Goal: Complete application form: Complete application form

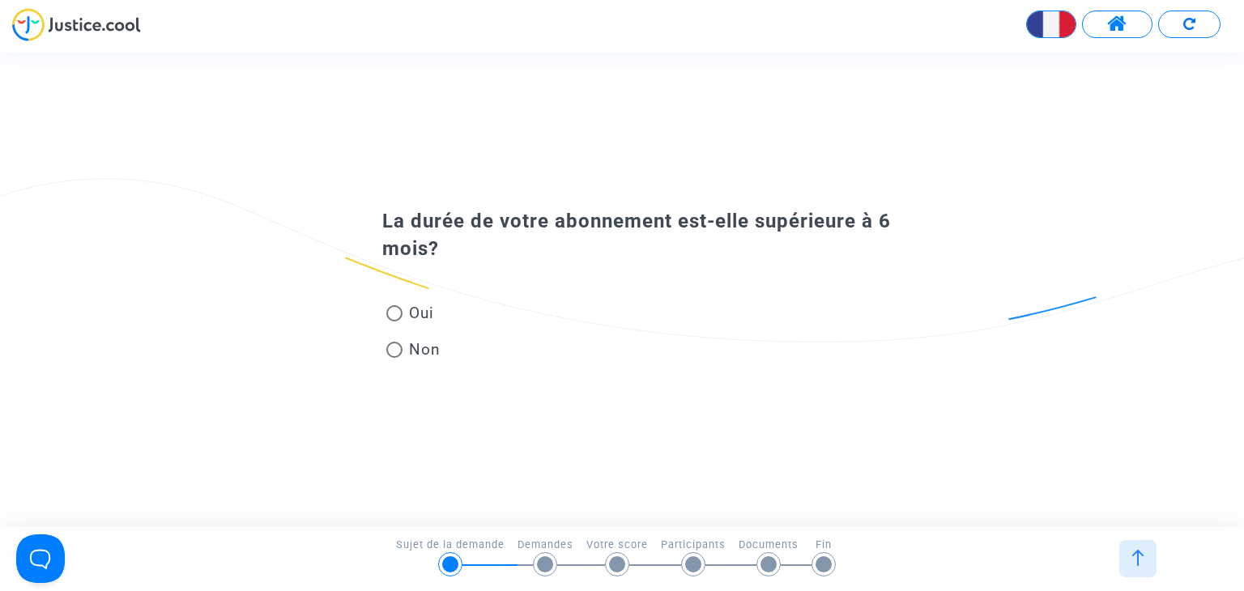
click at [402, 317] on span at bounding box center [394, 313] width 16 height 16
click at [394, 321] on input "Oui" at bounding box center [393, 321] width 1 height 1
radio input "true"
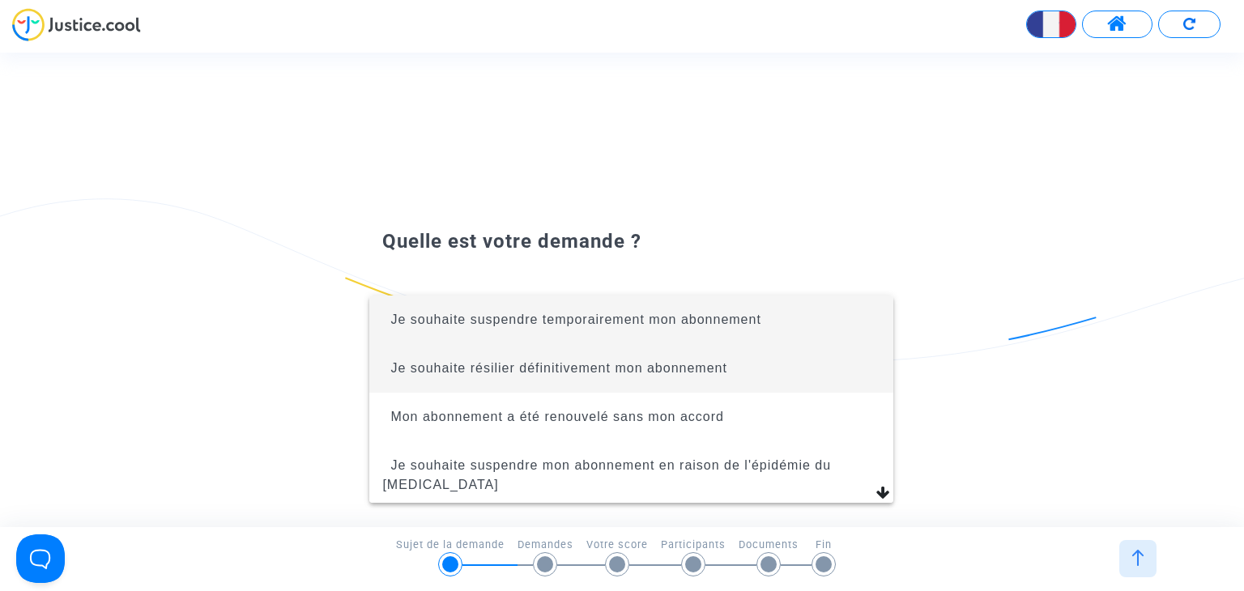
click at [531, 380] on span "Je souhaite résilier définitivement mon abonnement" at bounding box center [630, 368] width 497 height 49
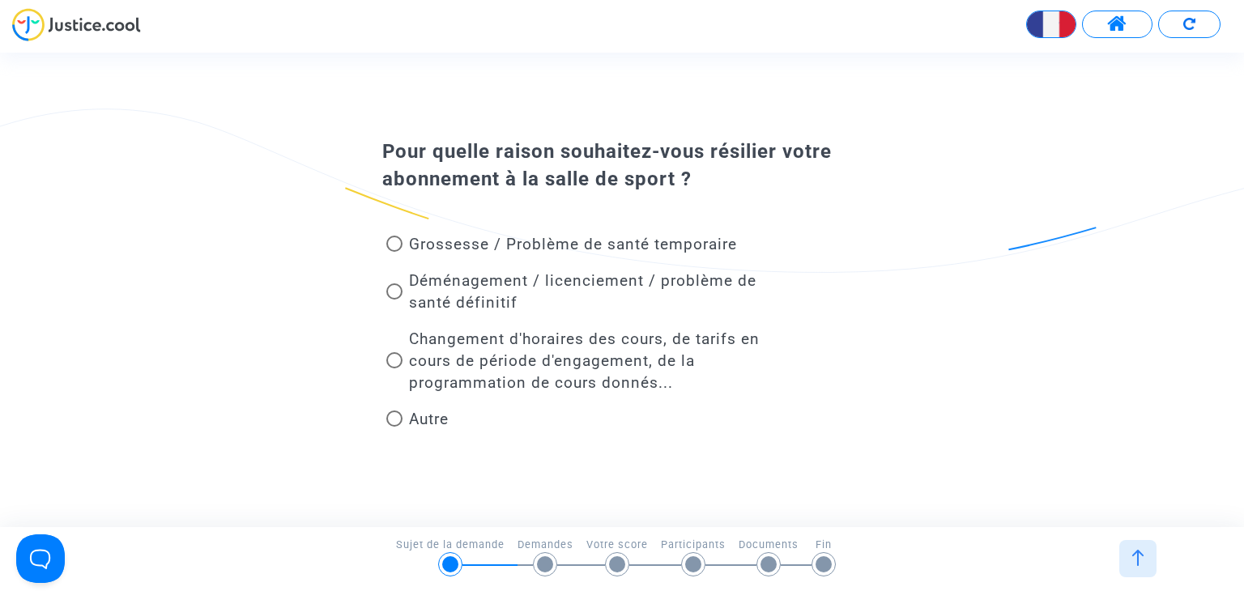
click at [392, 291] on span at bounding box center [394, 291] width 16 height 16
click at [393, 300] on input "Déménagement / licenciement / problème de santé définitif" at bounding box center [393, 300] width 1 height 1
radio input "true"
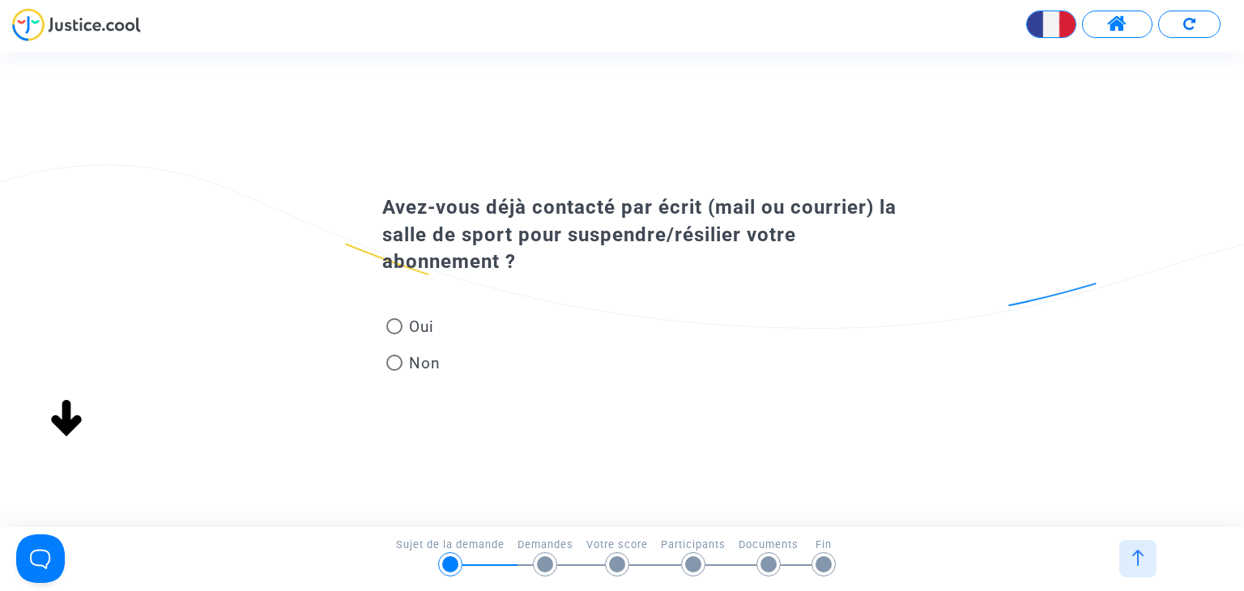
click at [395, 326] on span at bounding box center [394, 326] width 16 height 16
click at [394, 334] on input "Oui" at bounding box center [393, 334] width 1 height 1
radio input "true"
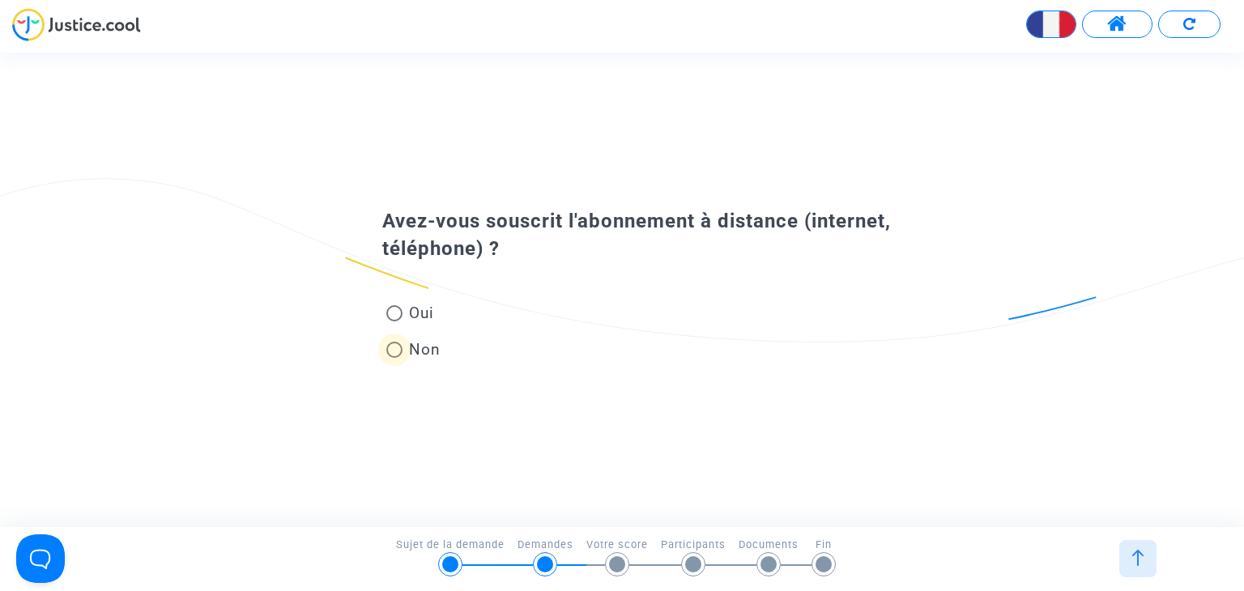
click at [392, 347] on span at bounding box center [394, 350] width 16 height 16
click at [393, 358] on input "Non" at bounding box center [393, 358] width 1 height 1
radio input "true"
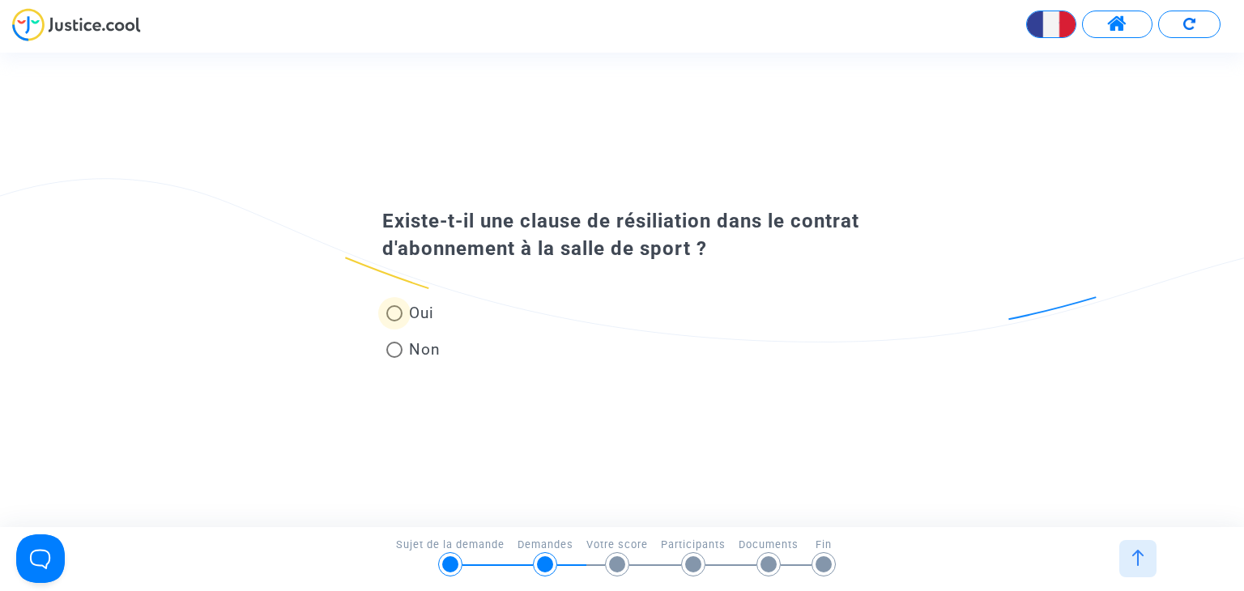
click at [401, 316] on span at bounding box center [394, 313] width 16 height 16
click at [394, 321] on input "Oui" at bounding box center [393, 321] width 1 height 1
radio input "true"
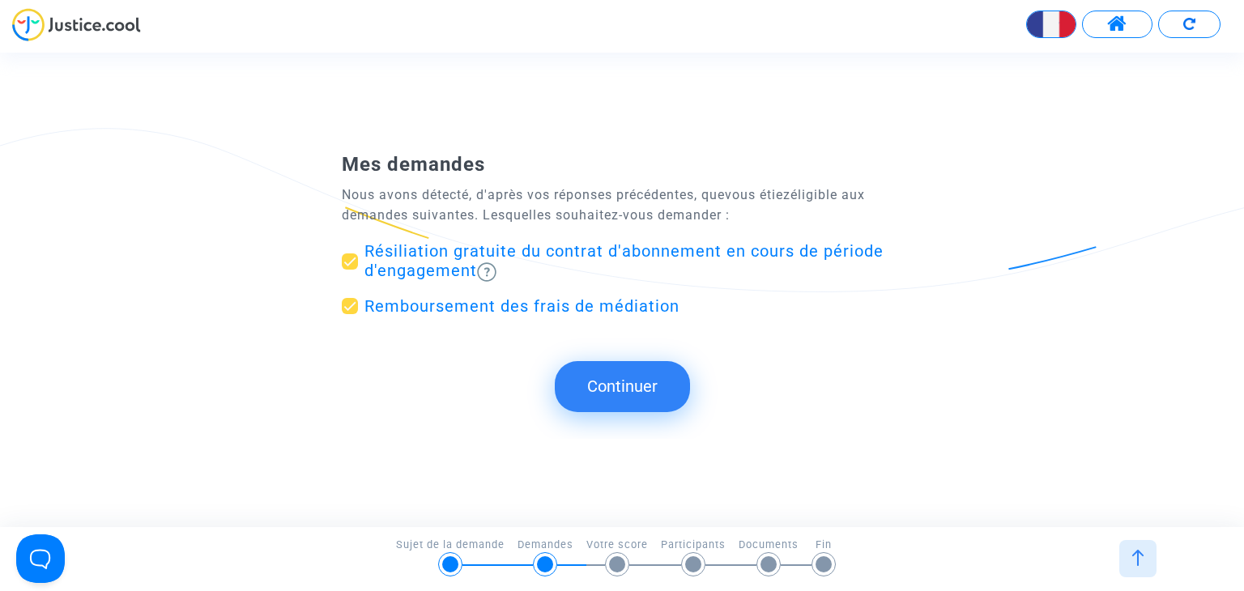
click at [628, 392] on button "Continuer" at bounding box center [622, 386] width 135 height 50
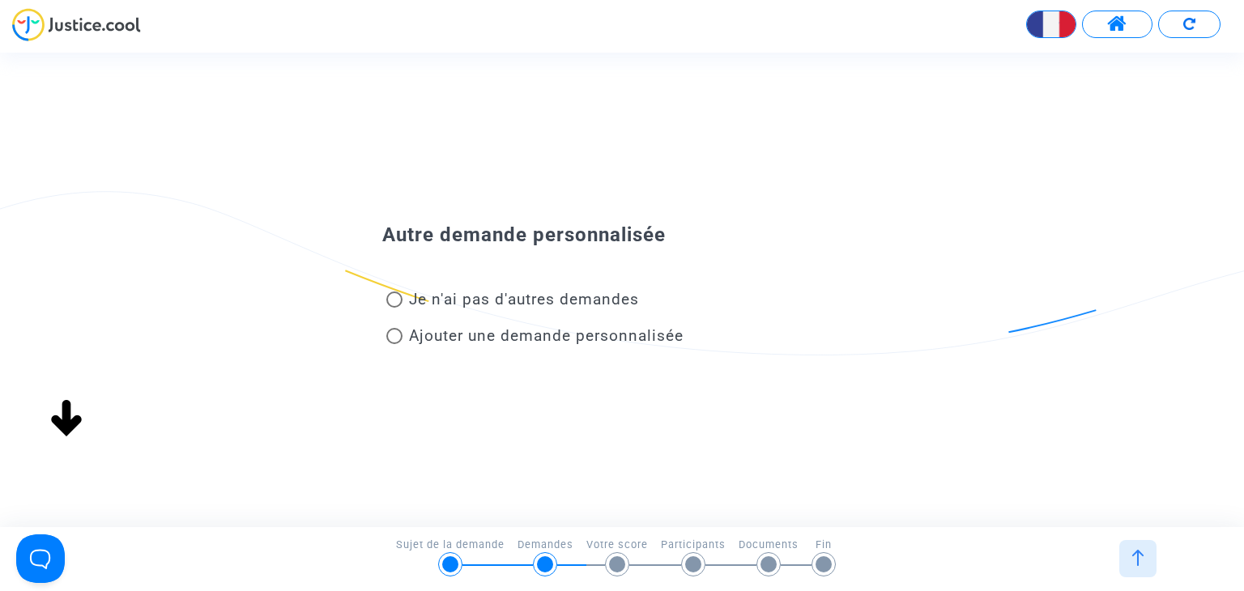
click at [395, 300] on span at bounding box center [394, 299] width 16 height 16
click at [394, 308] on input "Je n'ai pas d'autres demandes" at bounding box center [393, 308] width 1 height 1
radio input "true"
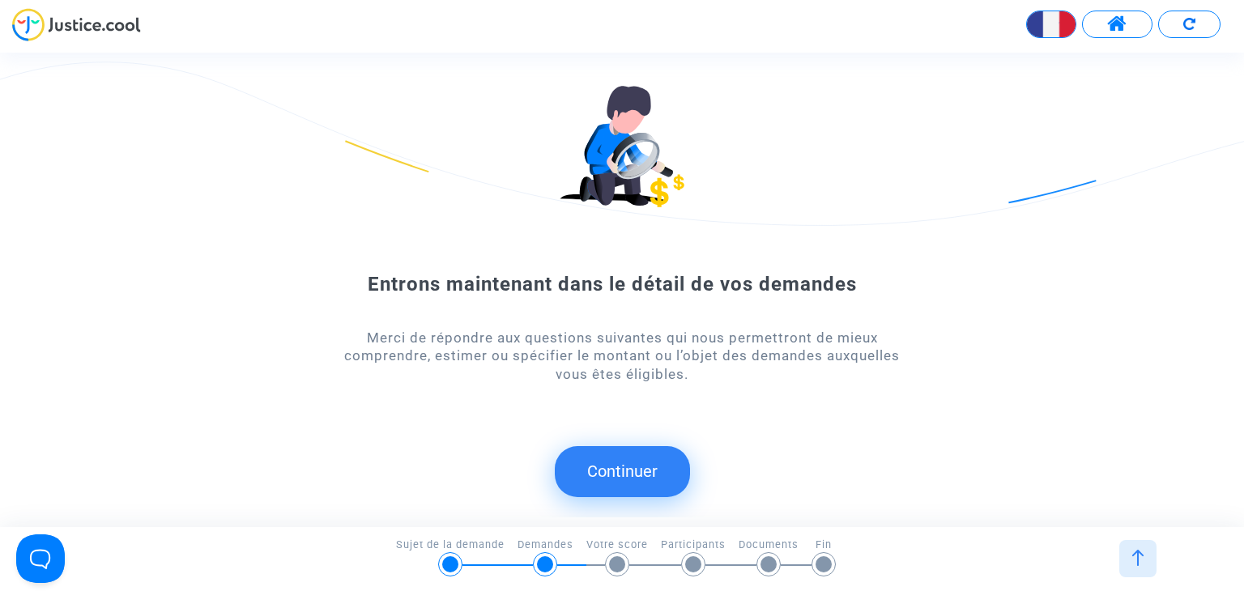
click at [624, 450] on button "Continuer" at bounding box center [622, 471] width 135 height 50
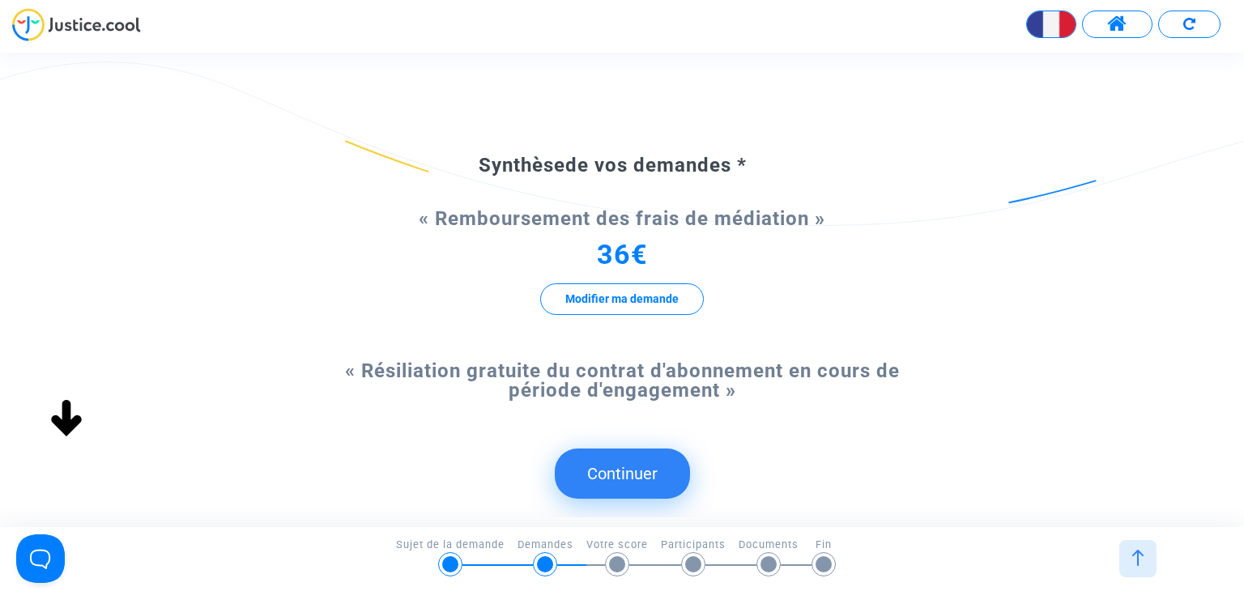
scroll to position [53, 0]
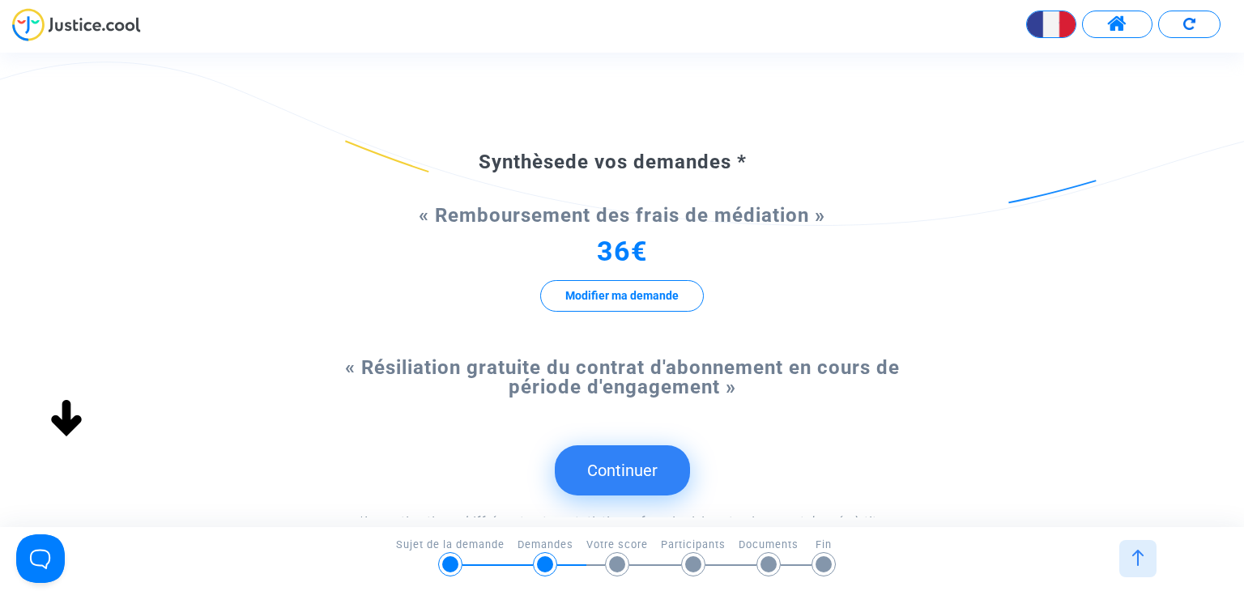
click at [624, 450] on button "Continuer" at bounding box center [622, 470] width 135 height 50
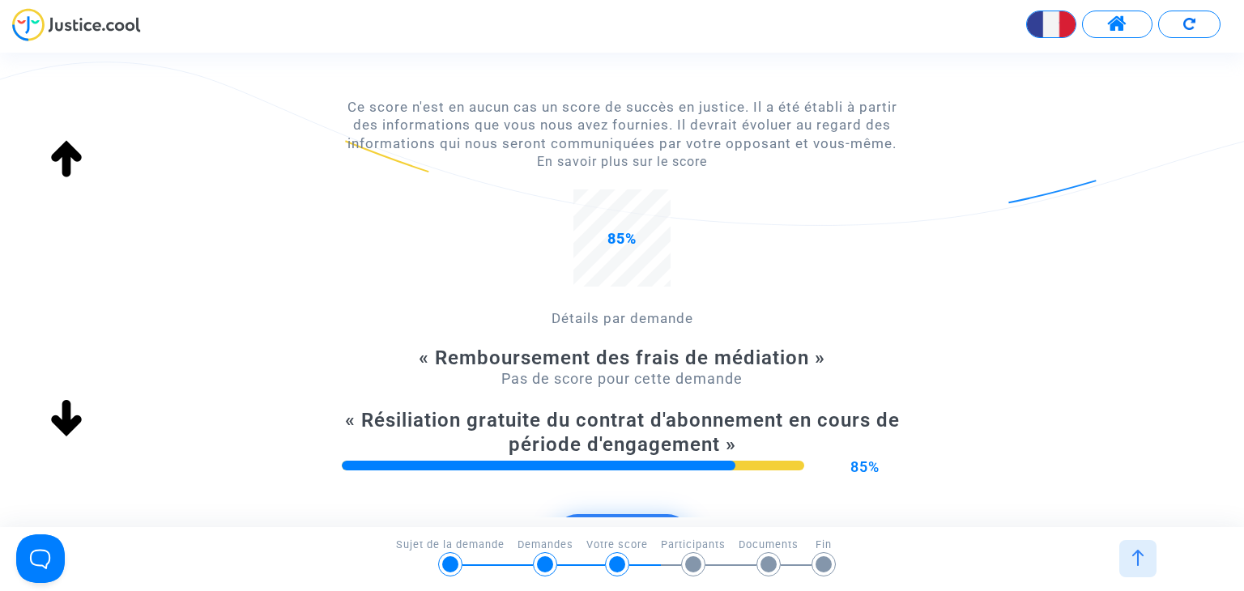
scroll to position [321, 0]
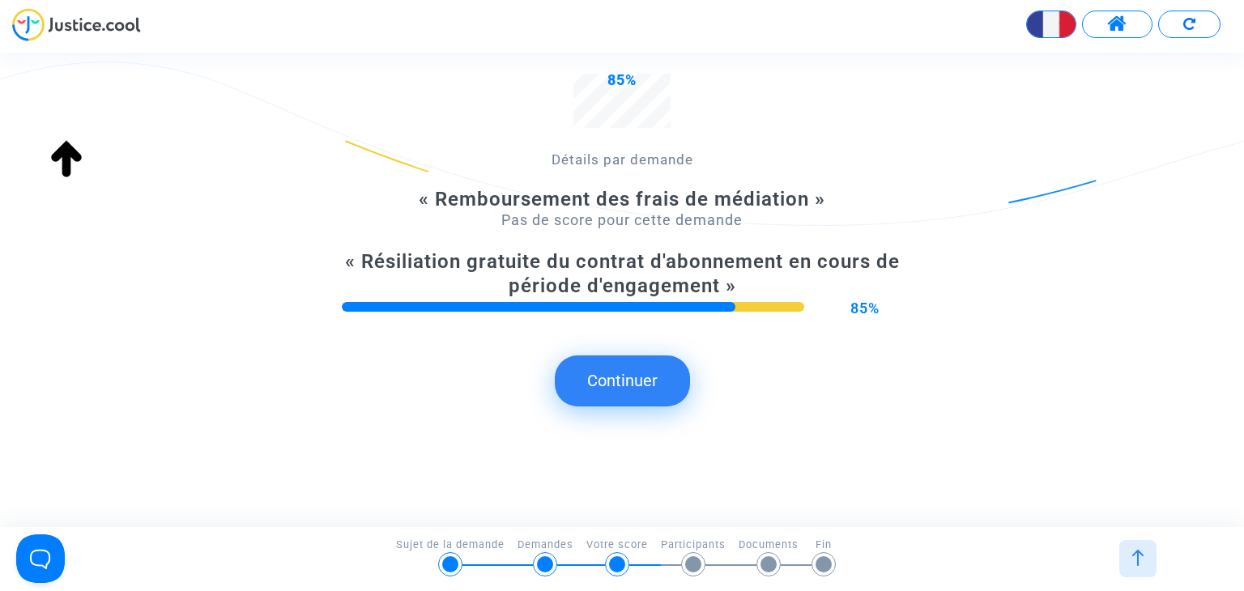
click at [637, 376] on button "Continuer" at bounding box center [622, 380] width 135 height 50
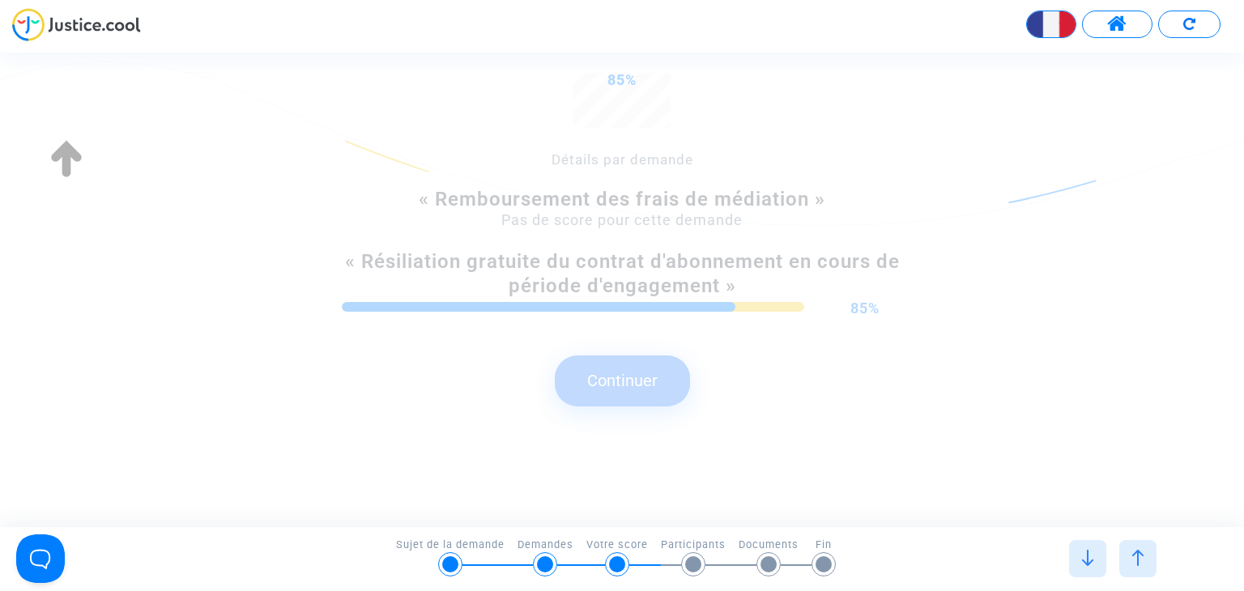
scroll to position [0, 0]
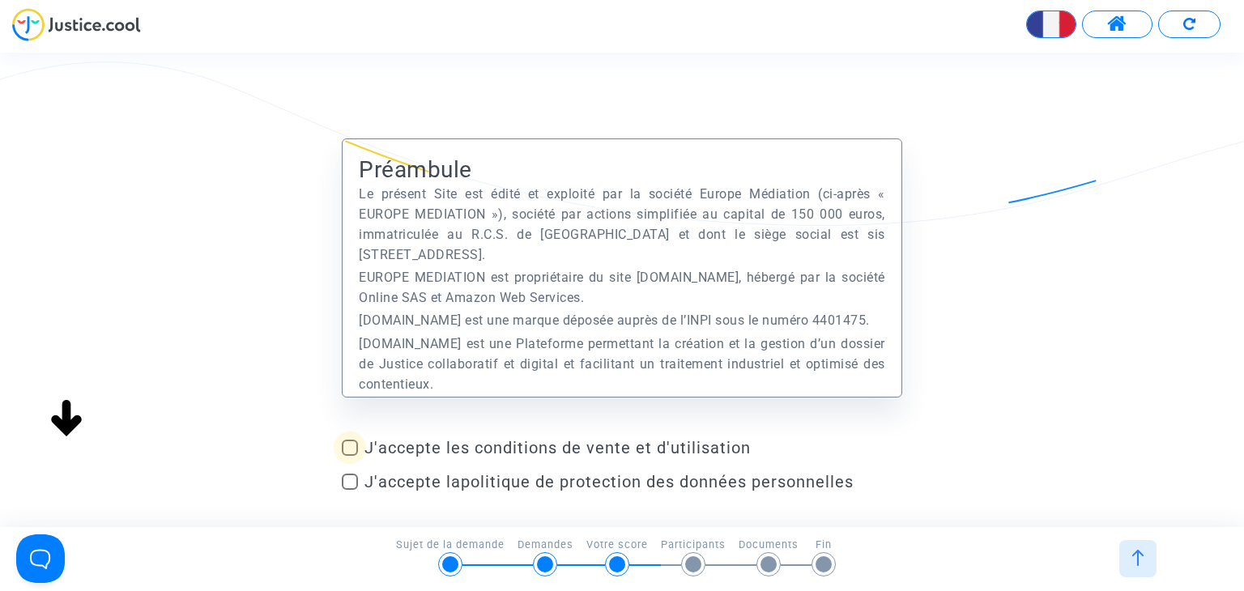
click at [357, 444] on span at bounding box center [350, 448] width 16 height 16
click at [350, 456] on input "J'accepte les conditions de vente et d'utilisation" at bounding box center [349, 456] width 1 height 1
checkbox input "true"
click at [355, 484] on span at bounding box center [350, 482] width 16 height 16
click at [350, 490] on input "J'accepte la politique de protection des données personnelles" at bounding box center [349, 490] width 1 height 1
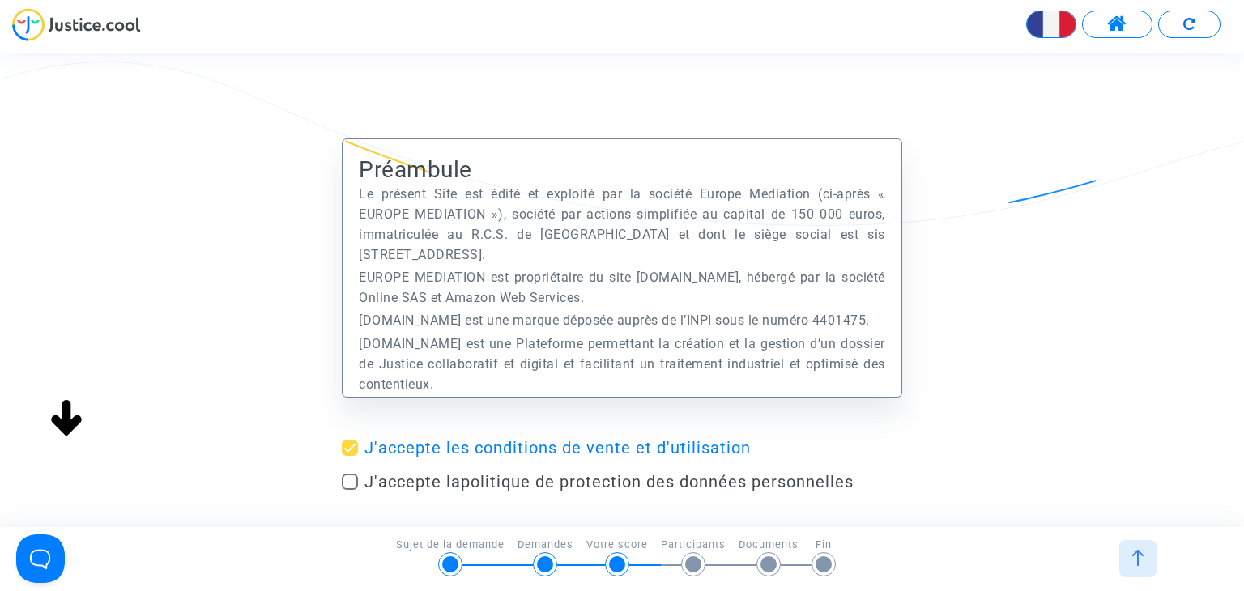
checkbox input "true"
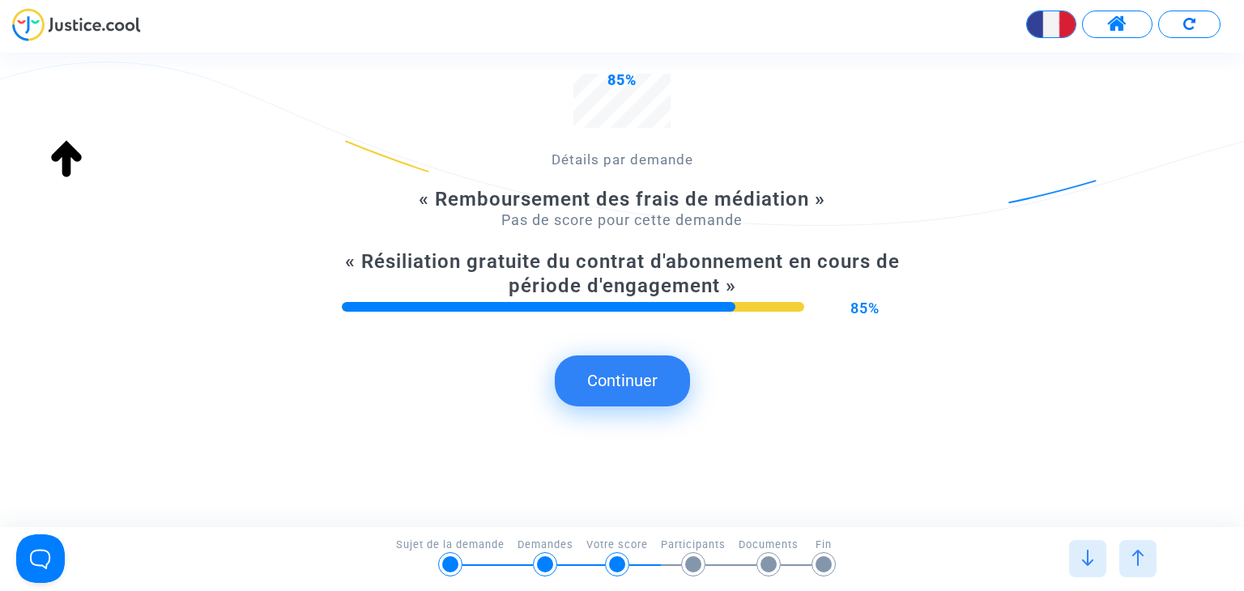
scroll to position [177, 0]
click at [630, 385] on button "Continuer" at bounding box center [622, 380] width 135 height 50
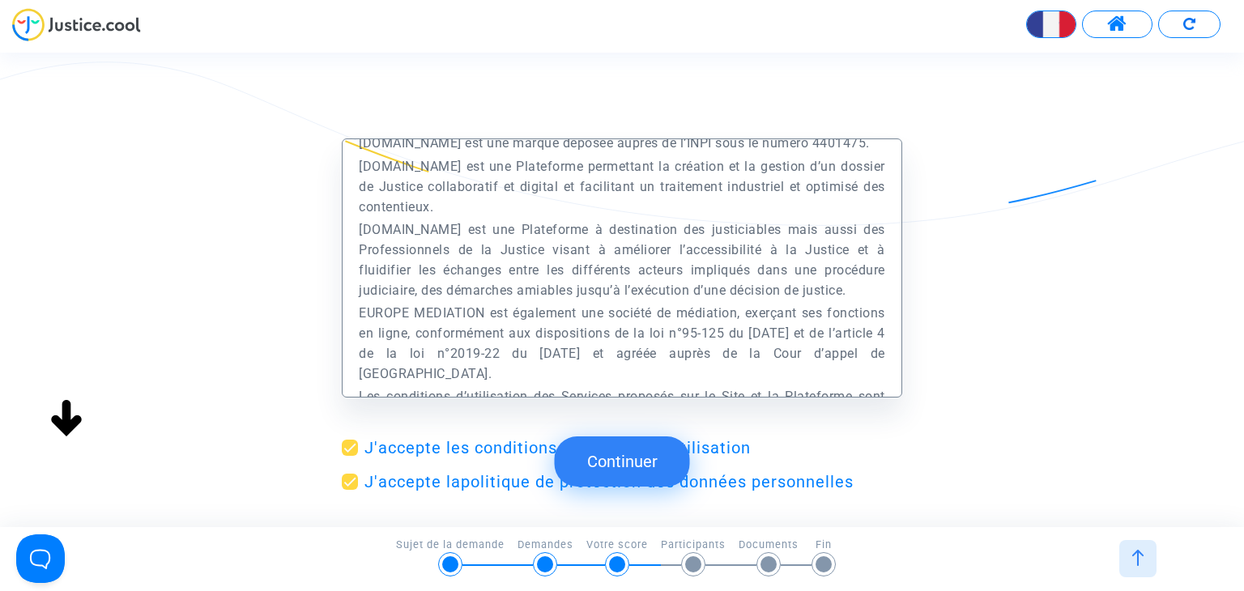
click at [612, 456] on button "Continuer" at bounding box center [622, 461] width 135 height 50
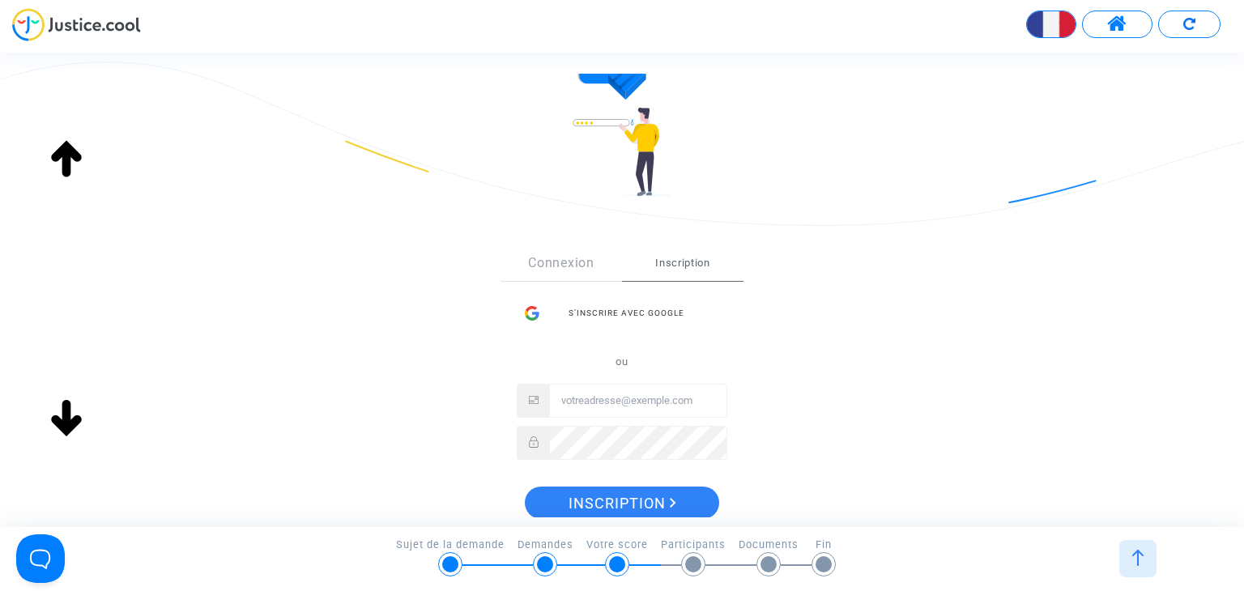
scroll to position [244, 0]
